Goal: Task Accomplishment & Management: Use online tool/utility

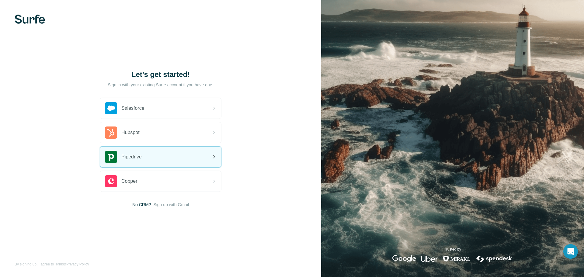
click at [121, 161] on div "Pipedrive" at bounding box center [123, 157] width 37 height 12
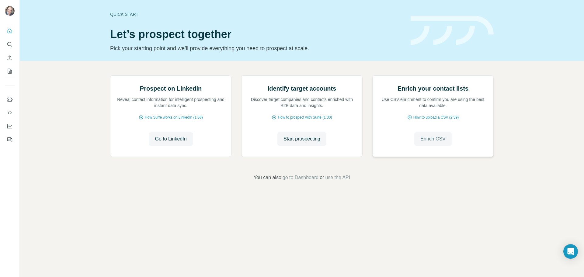
click at [436, 143] on span "Enrich CSV" at bounding box center [433, 138] width 25 height 7
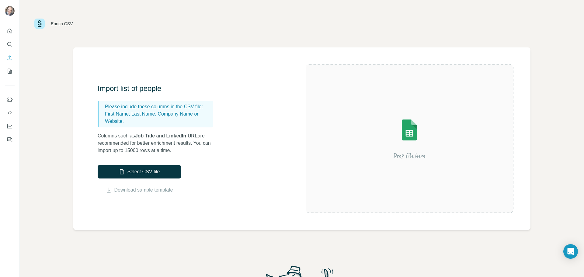
click at [379, 159] on img at bounding box center [410, 138] width 110 height 73
click at [153, 171] on button "Select CSV file" at bounding box center [139, 171] width 83 height 13
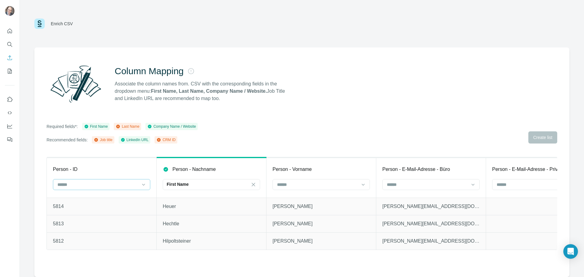
click at [120, 189] on div at bounding box center [98, 185] width 82 height 10
click at [106, 230] on div "CRM ID" at bounding box center [101, 231] width 87 height 6
click at [210, 182] on div "First Name" at bounding box center [208, 184] width 82 height 6
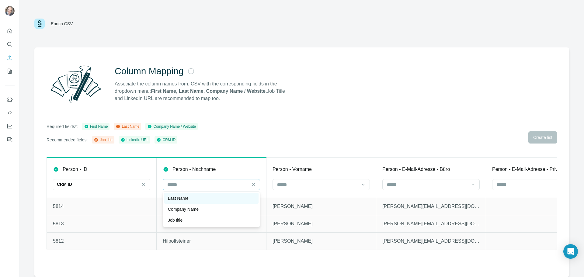
click at [203, 196] on div "Last Name" at bounding box center [211, 198] width 87 height 6
click at [290, 182] on input at bounding box center [318, 184] width 82 height 7
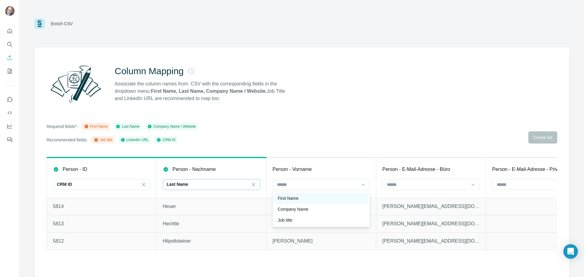
click at [290, 202] on div "First Name" at bounding box center [321, 198] width 94 height 11
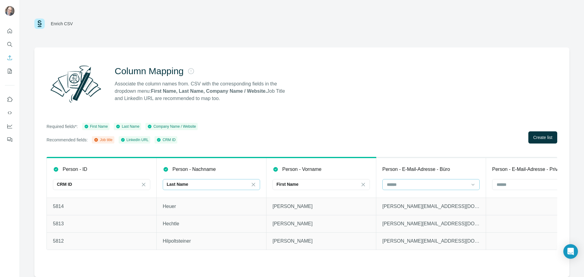
click at [396, 184] on input at bounding box center [428, 184] width 82 height 7
click at [395, 183] on input at bounding box center [428, 184] width 82 height 7
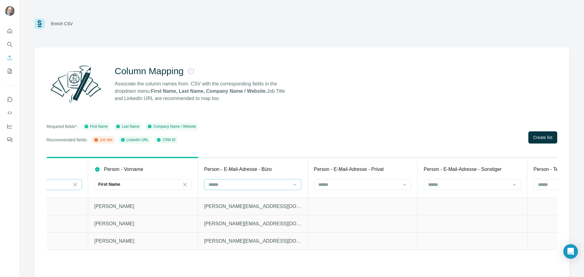
scroll to position [0, 179]
click at [271, 191] on div at bounding box center [252, 185] width 97 height 12
click at [272, 188] on div at bounding box center [249, 185] width 82 height 10
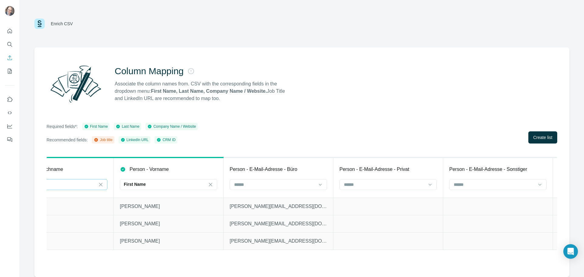
scroll to position [0, 150]
click at [273, 182] on input at bounding box center [278, 184] width 82 height 7
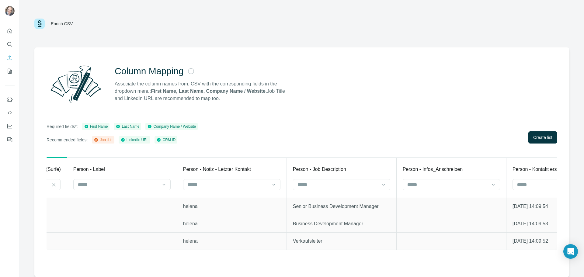
scroll to position [0, 1526]
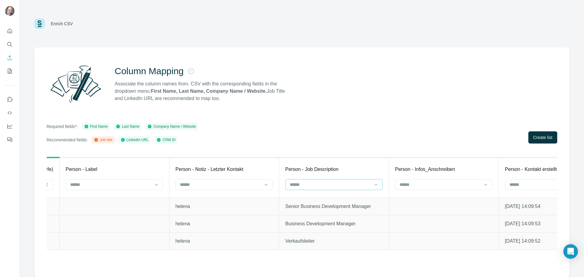
click at [316, 188] on div at bounding box center [330, 185] width 82 height 10
click at [316, 206] on div "Job title" at bounding box center [340, 209] width 87 height 6
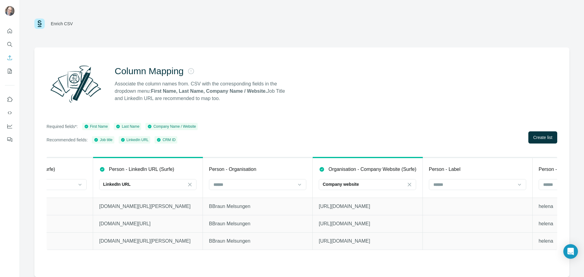
scroll to position [0, 1162]
click at [269, 184] on input at bounding box center [254, 184] width 82 height 7
click at [265, 199] on div "Company Name" at bounding box center [258, 198] width 87 height 6
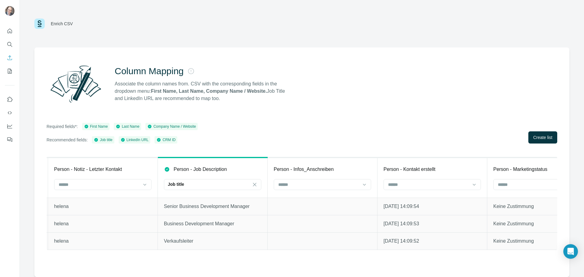
scroll to position [0, 1694]
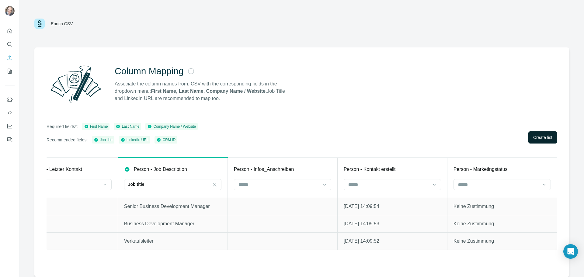
click at [551, 142] on button "Create list" at bounding box center [543, 138] width 29 height 12
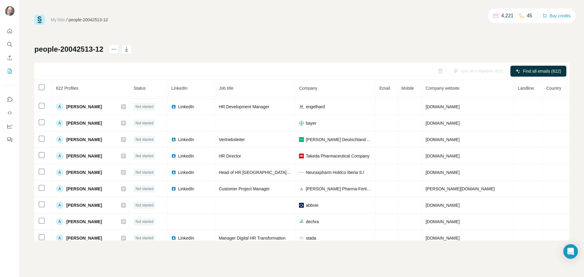
scroll to position [184, 0]
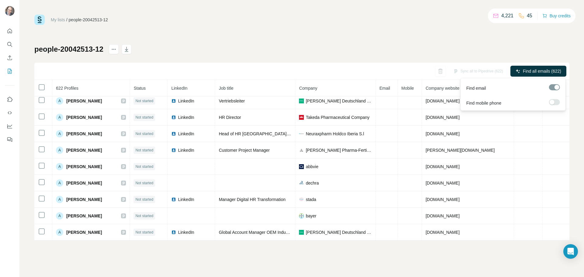
click at [553, 102] on div at bounding box center [552, 102] width 5 height 5
click at [499, 51] on div "people-20042513-12 Sync all to Pipedrive (622) Find all emails & mobiles (622) …" at bounding box center [301, 142] width 535 height 196
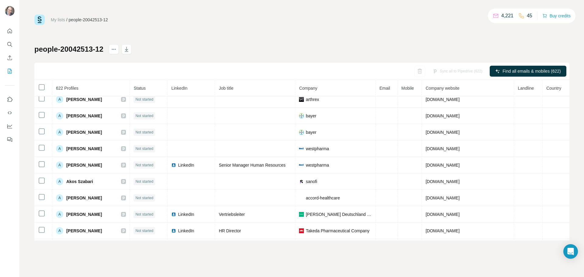
scroll to position [0, 0]
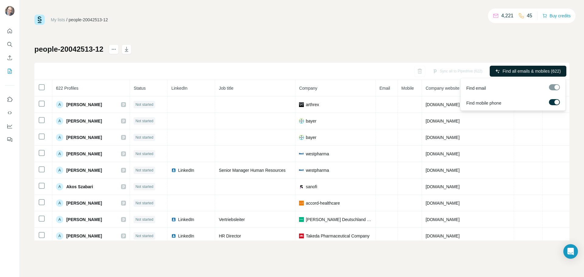
click at [517, 72] on span "Find all emails & mobiles (622)" at bounding box center [532, 71] width 58 height 6
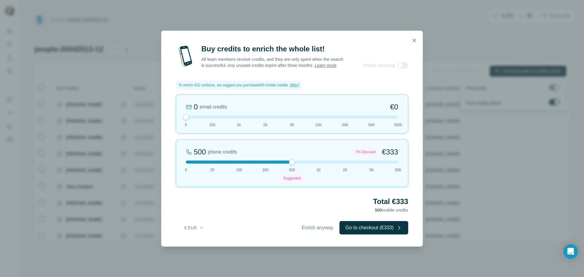
drag, startPoint x: 294, startPoint y: 168, endPoint x: 227, endPoint y: 163, distance: 67.1
click at [227, 163] on div "500 phone credits 7% Discount €333 0 20 100 200 500 Suggested 1K 2K 5K 50K" at bounding box center [292, 163] width 233 height 47
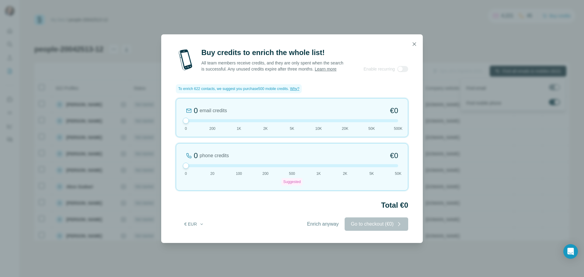
drag, startPoint x: 238, startPoint y: 167, endPoint x: 173, endPoint y: 174, distance: 65.6
click at [173, 174] on div "Buy credits to enrich the whole list! All team members receive credits, and the…" at bounding box center [292, 145] width 262 height 195
click at [417, 41] on icon "button" at bounding box center [415, 44] width 6 height 6
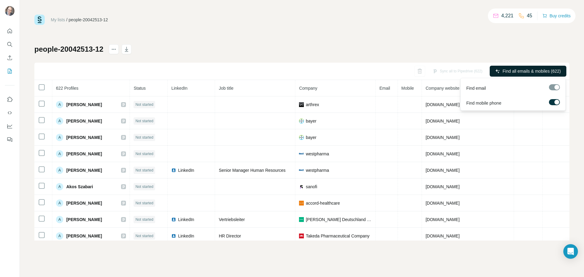
click at [557, 103] on div at bounding box center [557, 102] width 5 height 5
click at [537, 69] on span "Find all emails (622)" at bounding box center [542, 71] width 38 height 6
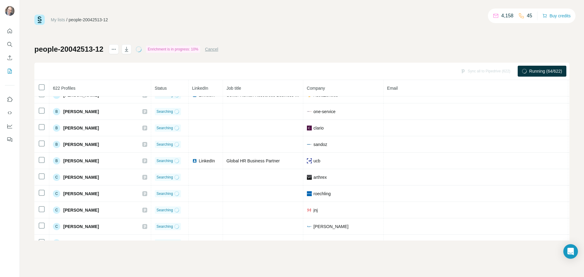
scroll to position [1623, 0]
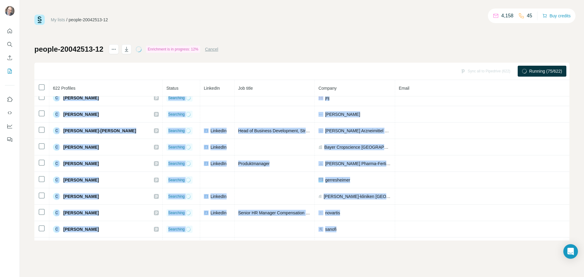
drag, startPoint x: 384, startPoint y: 161, endPoint x: 398, endPoint y: 243, distance: 83.0
click at [398, 243] on div "My lists / people-20042513-12 4,158 45 Buy credits people-20042513-12 Enrichmen…" at bounding box center [302, 138] width 565 height 277
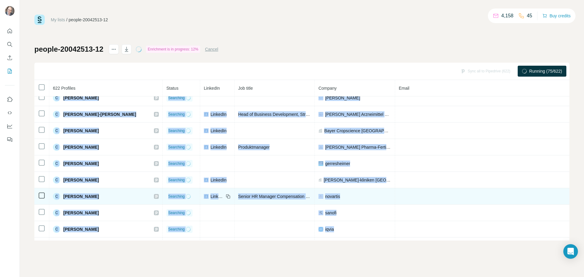
click at [395, 197] on td at bounding box center [487, 196] width 185 height 16
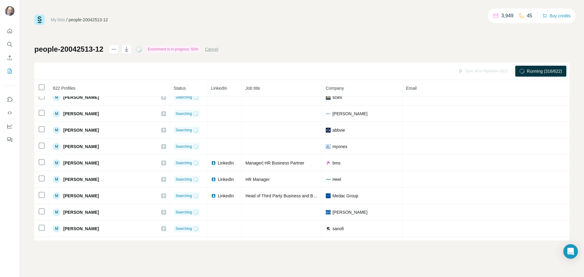
scroll to position [6254, 0]
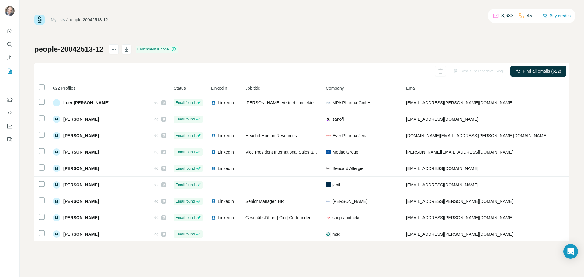
scroll to position [5571, 0]
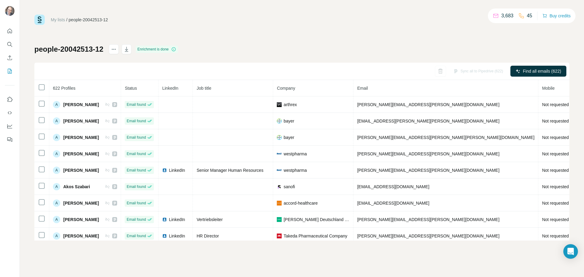
click at [178, 88] on span "LinkedIn" at bounding box center [170, 88] width 16 height 5
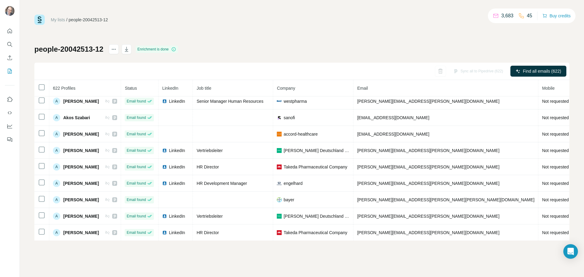
scroll to position [69, 0]
click at [129, 47] on icon "button" at bounding box center [127, 49] width 6 height 6
click at [117, 50] on icon "actions" at bounding box center [114, 49] width 6 height 6
click at [162, 29] on div "My lists / people-20042513-12 3,683 45 Buy credits people-20042513-12 Enrichmen…" at bounding box center [301, 128] width 535 height 226
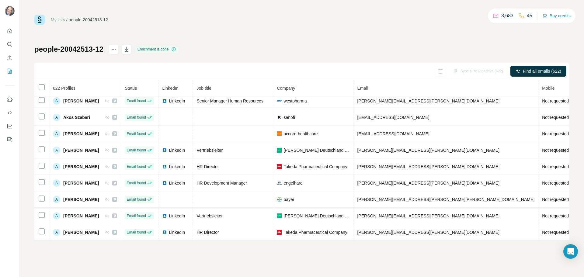
click at [178, 89] on span "LinkedIn" at bounding box center [170, 88] width 16 height 5
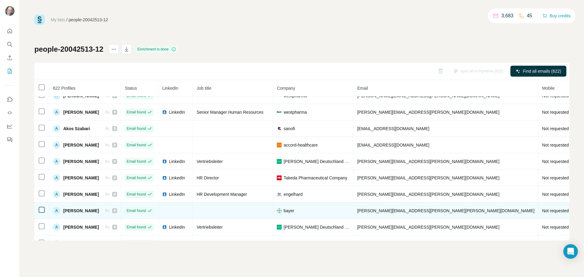
scroll to position [0, 0]
